Goal: Communication & Community: Answer question/provide support

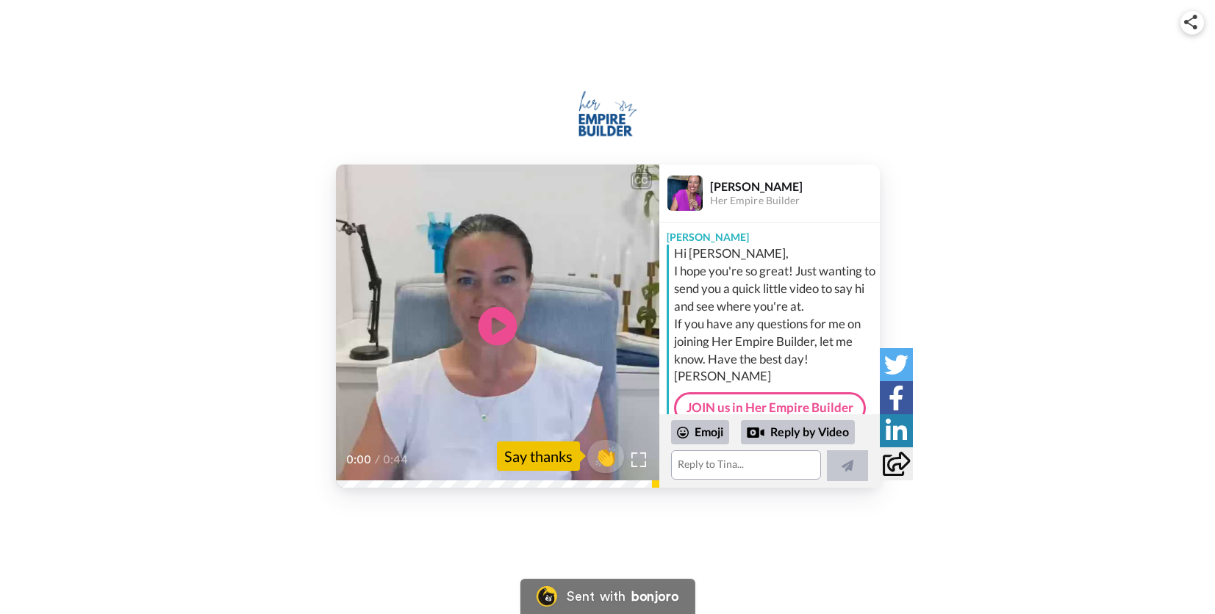
click at [495, 320] on icon "Play/Pause" at bounding box center [497, 326] width 39 height 70
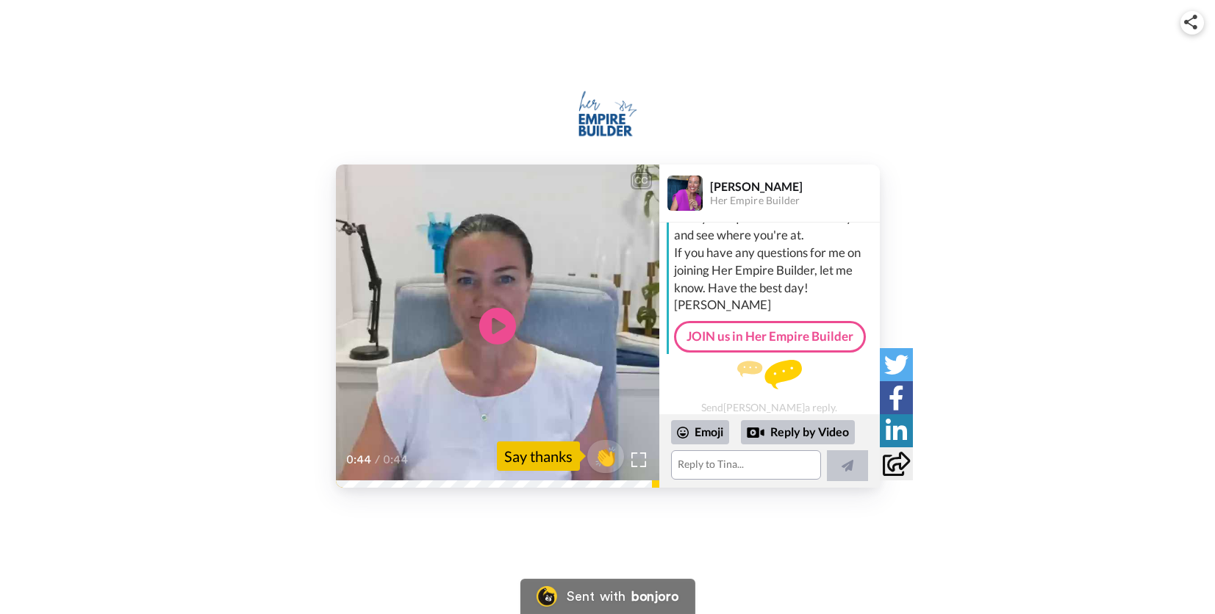
scroll to position [78, 0]
click at [714, 466] on textarea at bounding box center [746, 465] width 150 height 29
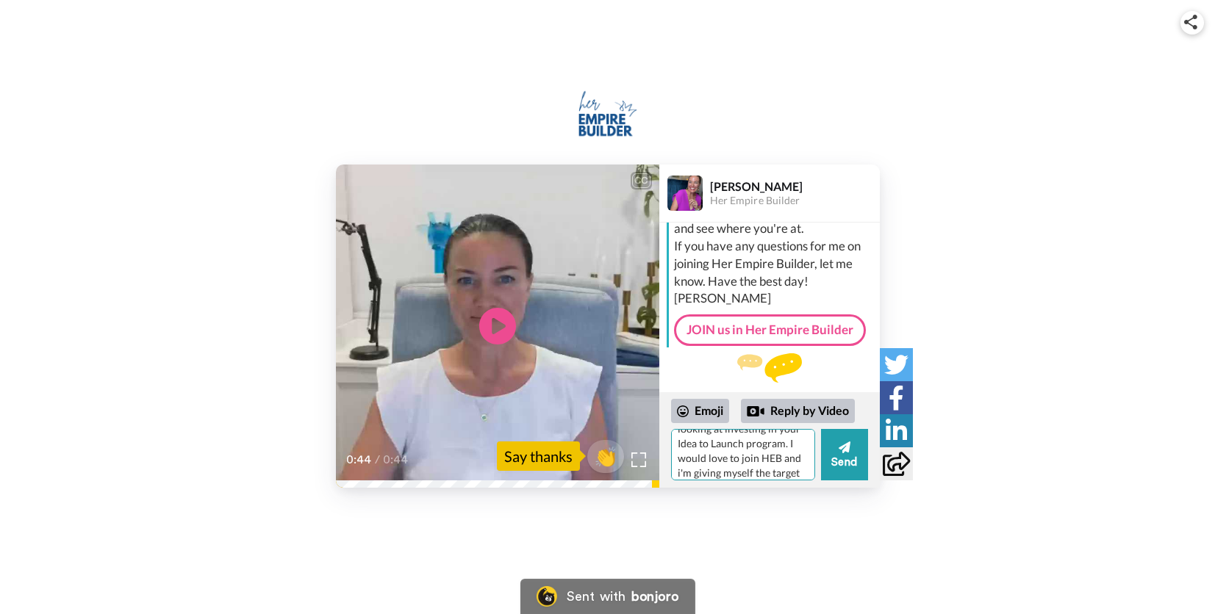
scroll to position [46, 0]
click at [772, 453] on textarea "Hi [PERSON_NAME], thanks for the lovely msg! I'm looking at investing in your I…" at bounding box center [743, 454] width 144 height 51
click at [764, 467] on textarea "Hi [PERSON_NAME], thanks for the lovely msg! I'm looking at investing in your I…" at bounding box center [743, 454] width 144 height 51
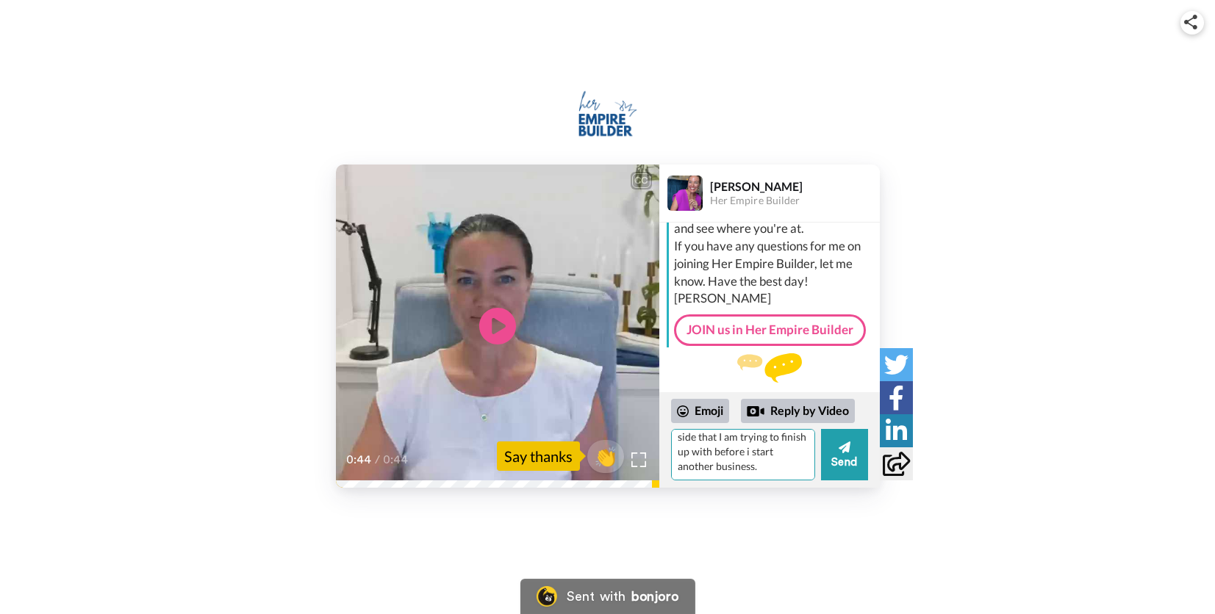
click at [714, 452] on textarea "Hi [PERSON_NAME], thanks for the lovely msg! I'm looking at investing in your I…" at bounding box center [743, 454] width 144 height 51
click at [727, 468] on textarea "Hi [PERSON_NAME], thanks for the lovely msg! I'm looking at investing in your I…" at bounding box center [743, 454] width 144 height 51
drag, startPoint x: 796, startPoint y: 450, endPoint x: 808, endPoint y: 450, distance: 11.8
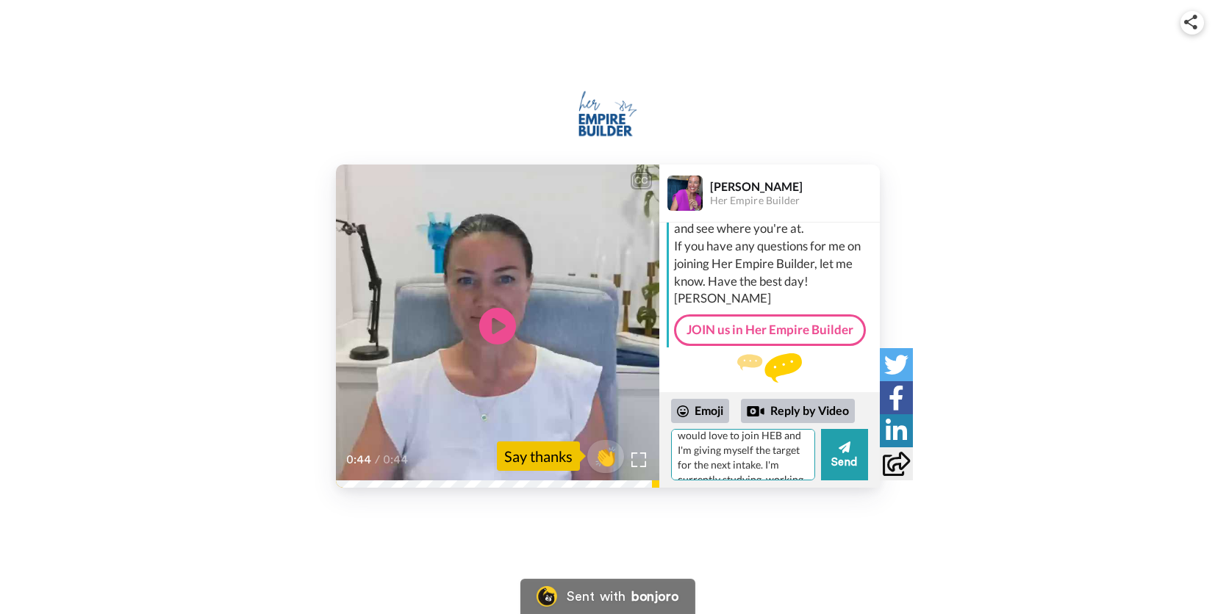
click at [796, 450] on textarea "Hi [PERSON_NAME], thanks for the lovely msg! I'm looking at investing in your I…" at bounding box center [743, 454] width 144 height 51
click at [732, 474] on textarea "Hi [PERSON_NAME], thanks for the lovely msg! I'm looking at investing in your I…" at bounding box center [743, 454] width 144 height 51
click at [713, 462] on textarea "Hi [PERSON_NAME], thanks for the lovely msg! I'm looking at investing in your I…" at bounding box center [743, 454] width 144 height 51
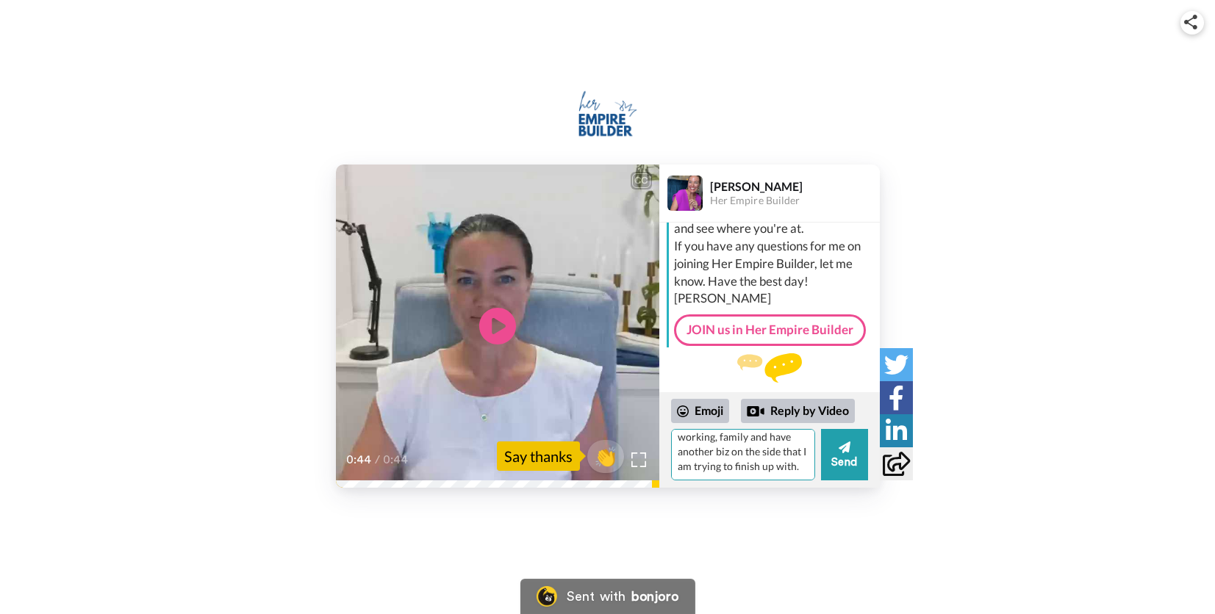
scroll to position [138, 0]
click at [723, 468] on textarea "Hi [PERSON_NAME], thanks for the lovely msg! I'm looking at investing in your I…" at bounding box center [743, 454] width 144 height 51
click at [780, 472] on textarea "Hi [PERSON_NAME], thanks for the lovely msg! I'm looking at investing in your I…" at bounding box center [743, 454] width 144 height 51
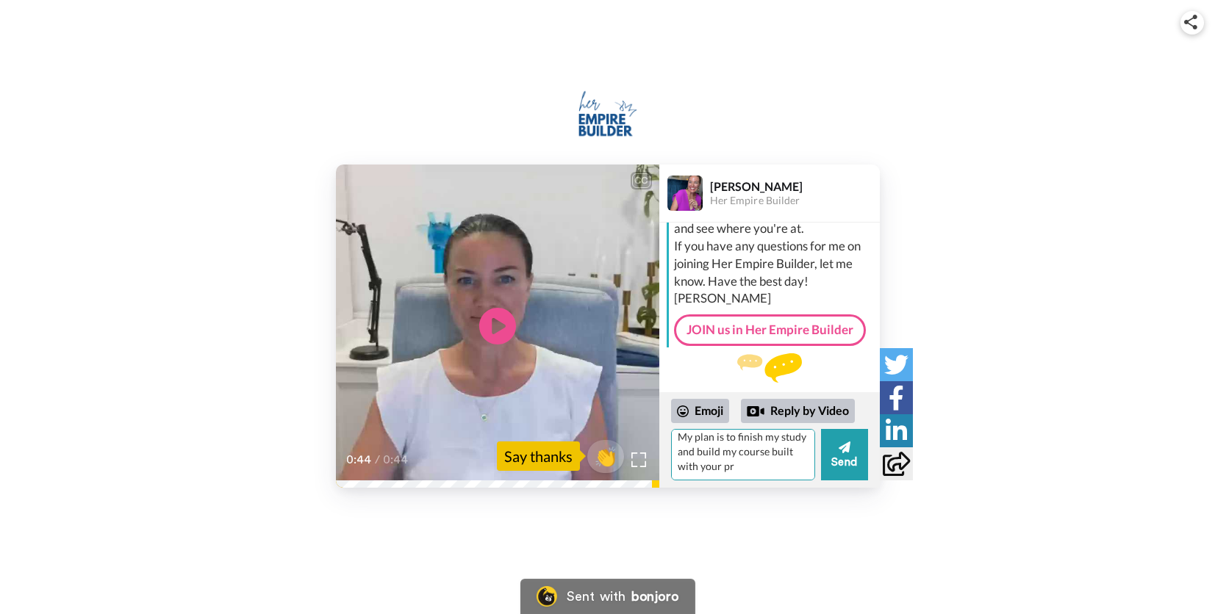
drag, startPoint x: 790, startPoint y: 467, endPoint x: 730, endPoint y: 467, distance: 60.3
click at [730, 467] on textarea "Hi [PERSON_NAME], thanks for the lovely msg! I'm looking at investing in your I…" at bounding box center [743, 454] width 144 height 51
click at [760, 464] on textarea "Hi [PERSON_NAME], thanks for the lovely msg! I'm looking at investing in your I…" at bounding box center [743, 454] width 144 height 51
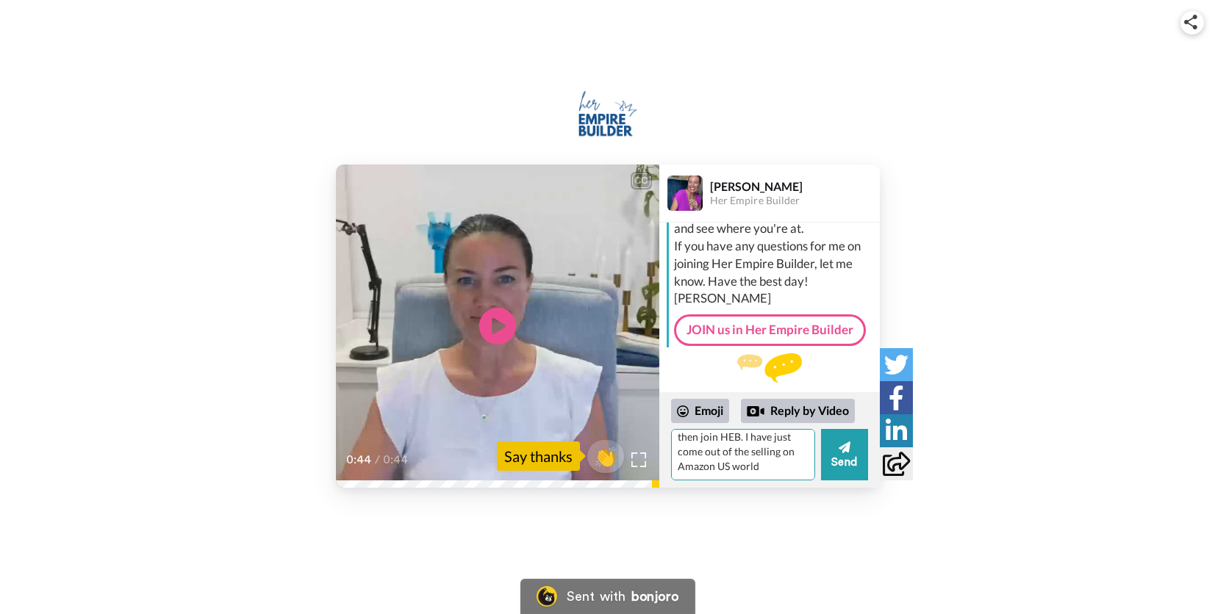
click at [726, 472] on textarea "Hi [PERSON_NAME], thanks for the lovely msg! I'm looking at investing in your I…" at bounding box center [743, 454] width 144 height 51
click at [692, 467] on textarea "Hi [PERSON_NAME], thanks for the lovely msg! I'm looking at investing in your I…" at bounding box center [743, 454] width 144 height 51
click at [740, 470] on textarea "Hi [PERSON_NAME], thanks for the lovely msg! I'm looking at investing in your I…" at bounding box center [743, 454] width 144 height 51
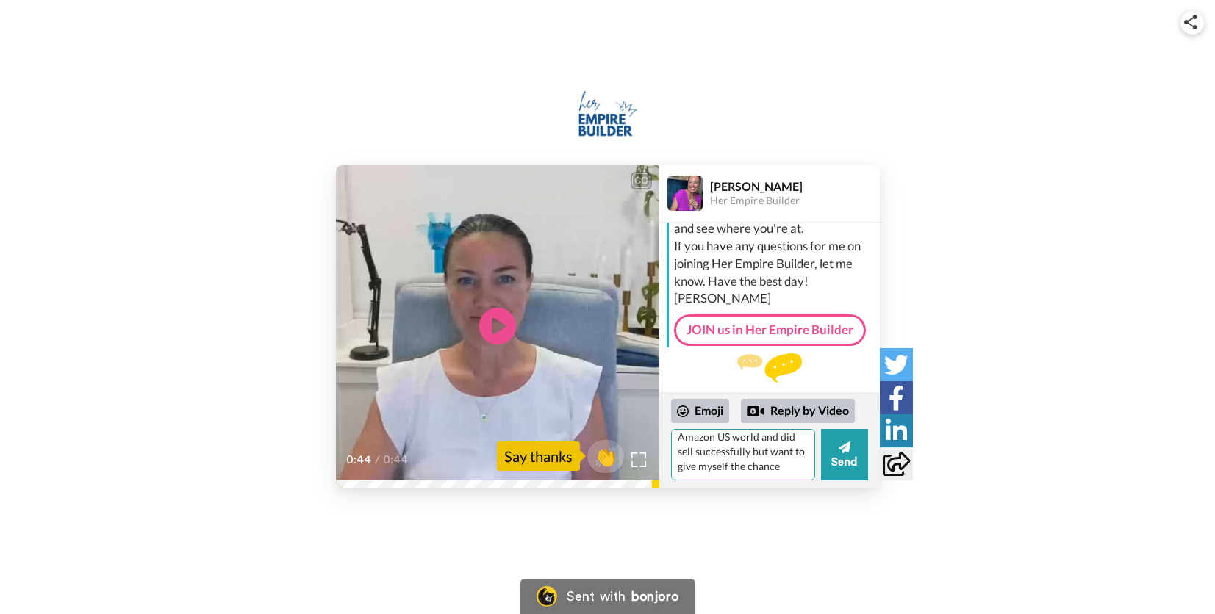
click at [781, 467] on textarea "Hi [PERSON_NAME], thanks for the lovely msg! I'm looking at investing in your I…" at bounding box center [743, 454] width 144 height 51
click at [709, 471] on textarea "Hi [PERSON_NAME], thanks for the lovely msg! I'm looking at investing in your I…" at bounding box center [743, 454] width 144 height 51
click at [731, 468] on textarea "Hi [PERSON_NAME], thanks for the lovely msg! I'm looking at investing in your I…" at bounding box center [743, 454] width 144 height 51
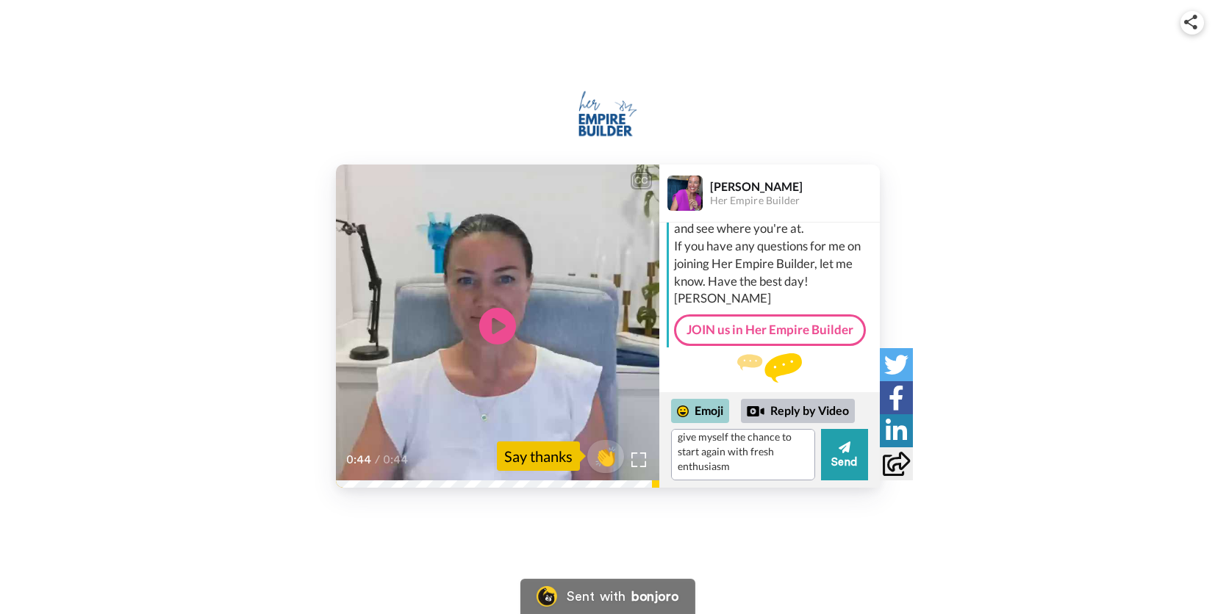
click at [711, 411] on div "Emoji" at bounding box center [700, 411] width 58 height 24
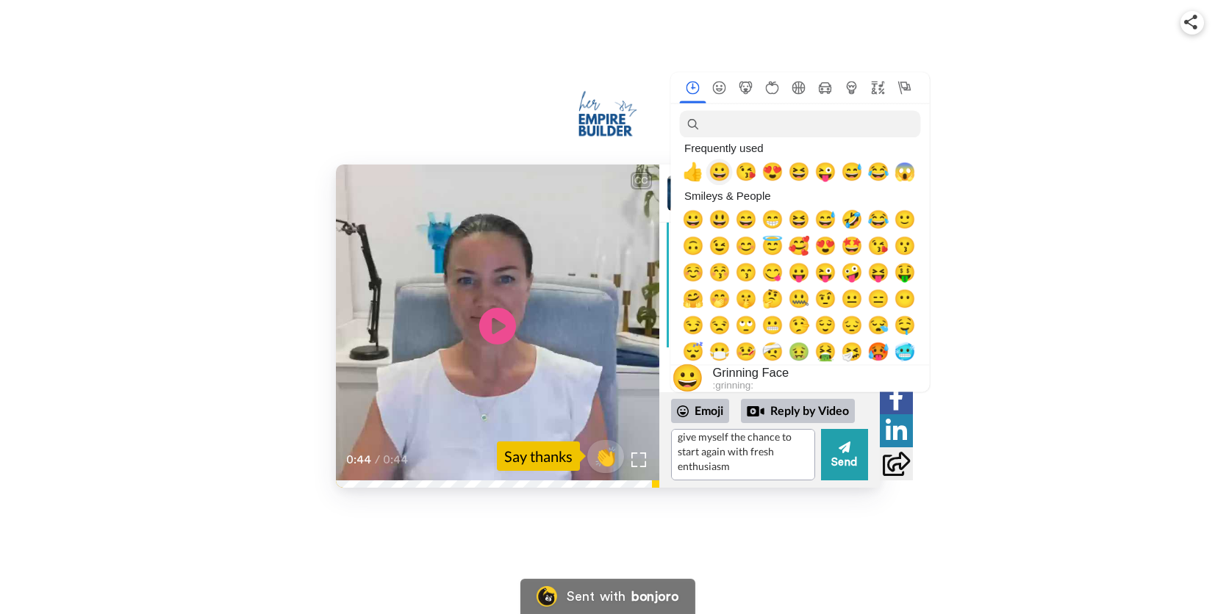
click at [725, 174] on span "😀" at bounding box center [720, 172] width 22 height 21
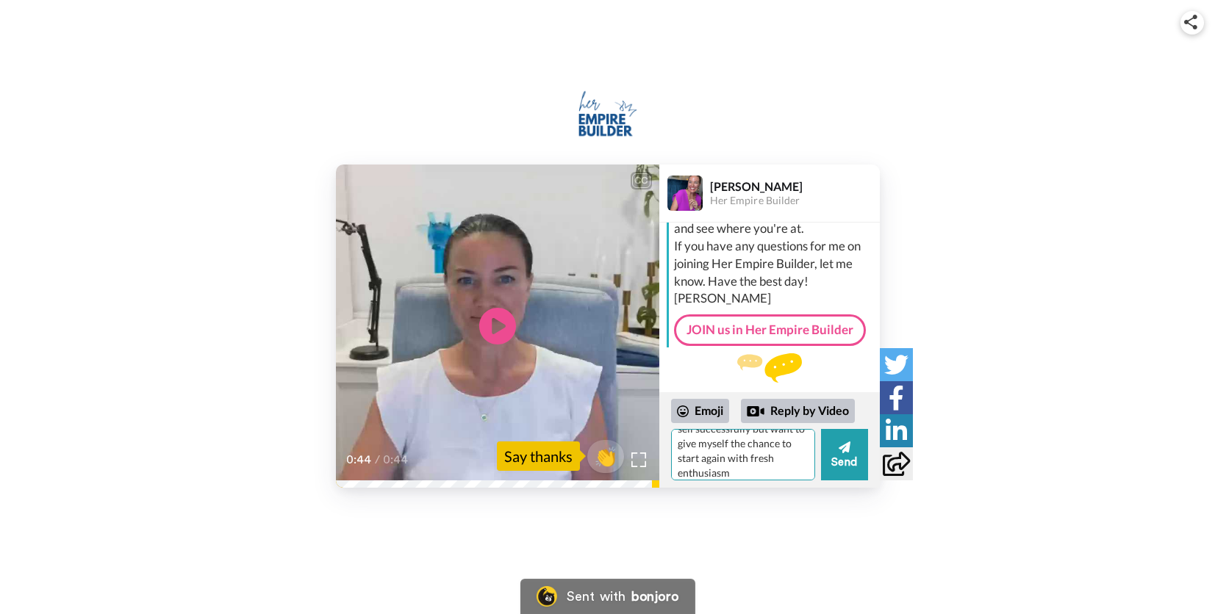
scroll to position [246, 0]
click at [750, 447] on textarea "Hi [PERSON_NAME], thanks for the lovely msg! I'm looking at investing in your I…" at bounding box center [743, 454] width 144 height 51
type textarea "Hi [PERSON_NAME], thanks for the lovely msg! I'm looking at investing in your I…"
click at [844, 467] on button "Send" at bounding box center [844, 454] width 47 height 51
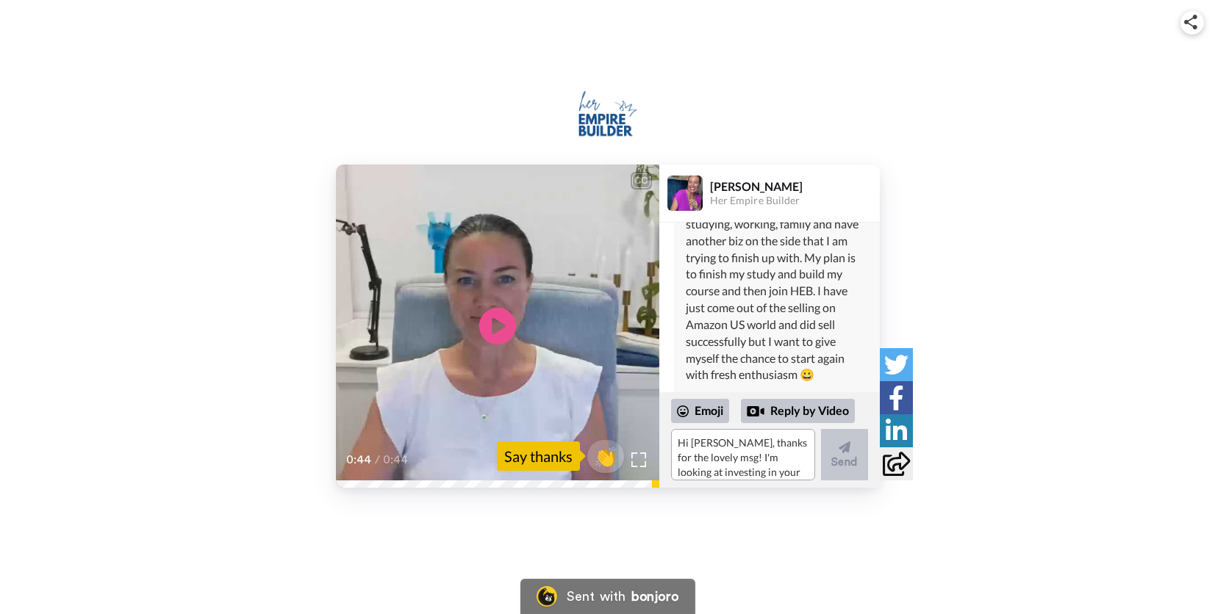
scroll to position [364, 0]
